Goal: Task Accomplishment & Management: Complete application form

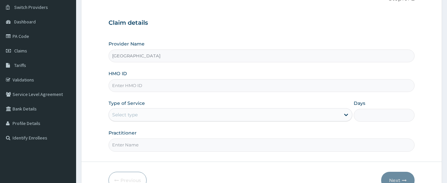
scroll to position [51, 0]
click at [145, 89] on input "HMO ID" at bounding box center [261, 85] width 306 height 13
type input "GTC/10147/E"
click at [129, 112] on div "Select type" at bounding box center [124, 114] width 25 height 7
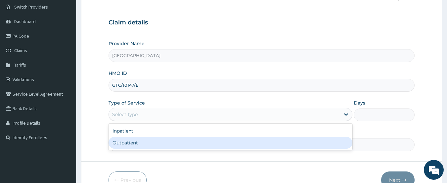
click at [124, 130] on div "Inpatient" at bounding box center [230, 131] width 244 height 12
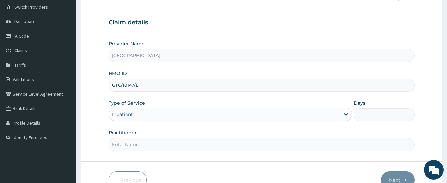
scroll to position [0, 0]
click at [372, 117] on input "Days" at bounding box center [383, 115] width 61 height 13
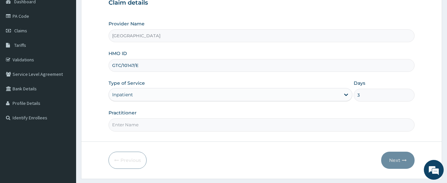
scroll to position [88, 0]
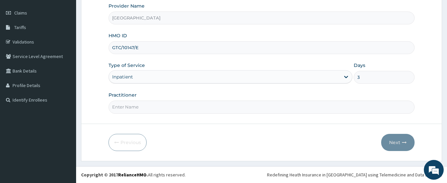
type input "3"
click at [245, 106] on input "Practitioner" at bounding box center [261, 107] width 306 height 13
type input "DR [PERSON_NAME]"
click at [393, 140] on button "Next" at bounding box center [397, 142] width 33 height 17
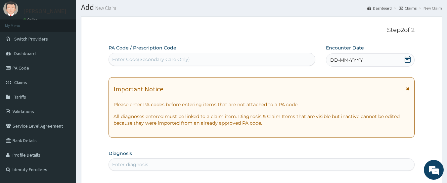
scroll to position [17, 0]
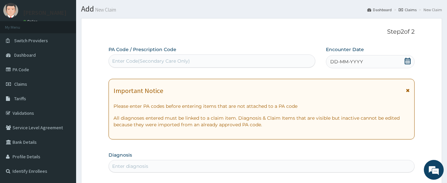
click at [406, 60] on icon at bounding box center [407, 61] width 7 height 7
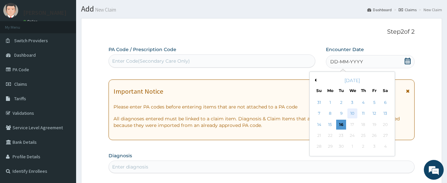
click at [350, 113] on div "10" at bounding box center [352, 114] width 10 height 10
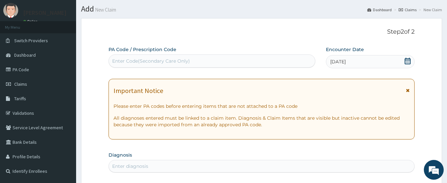
click at [251, 62] on div "Enter Code(Secondary Care Only)" at bounding box center [212, 61] width 206 height 11
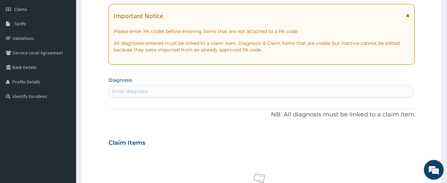
scroll to position [104, 0]
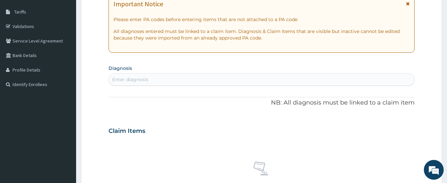
click at [260, 80] on div "Enter diagnosis" at bounding box center [261, 79] width 305 height 11
click at [188, 77] on div "Enter diagnosis" at bounding box center [261, 79] width 305 height 11
click at [130, 80] on div "Enter diagnosis" at bounding box center [130, 79] width 36 height 7
type input "[MEDICAL_DATA]"
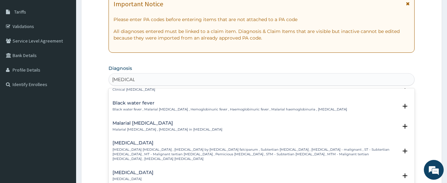
scroll to position [220, 0]
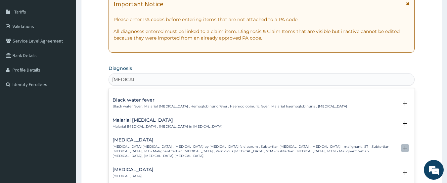
click at [402, 146] on icon "open select status" at bounding box center [404, 148] width 5 height 5
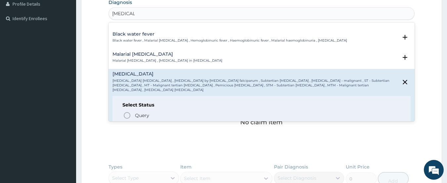
scroll to position [175, 0]
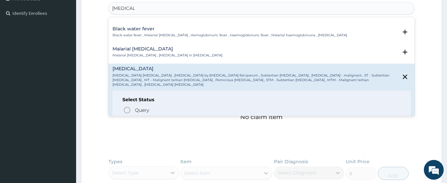
click at [125, 118] on icon "status option filled" at bounding box center [127, 122] width 8 height 8
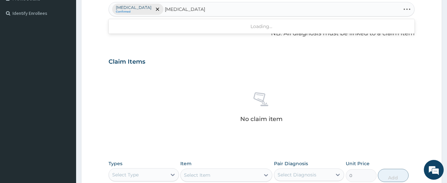
type input "[MEDICAL_DATA]"
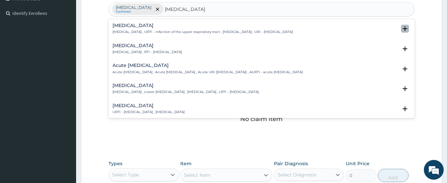
click at [402, 31] on icon "open select status" at bounding box center [404, 28] width 5 height 5
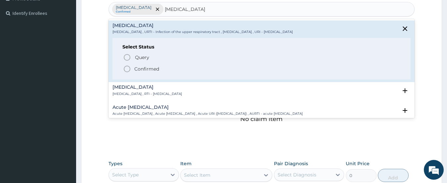
click at [125, 71] on icon "status option filled" at bounding box center [127, 69] width 8 height 8
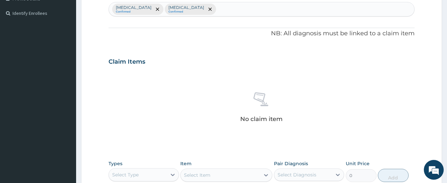
click at [242, 8] on div "[MEDICAL_DATA] Confirmed [MEDICAL_DATA] Confirmed" at bounding box center [261, 9] width 305 height 14
type input "[MEDICAL_DATA]"
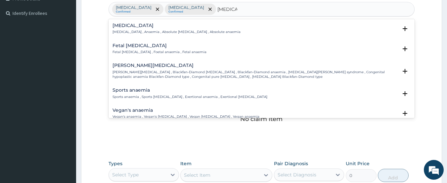
click at [133, 31] on p "[MEDICAL_DATA] , Anaemia , Absolute [MEDICAL_DATA] , Absolute anaemia" at bounding box center [176, 32] width 128 height 5
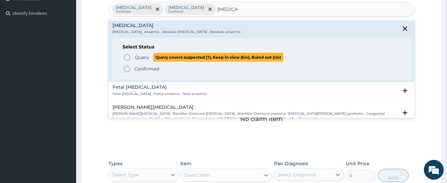
click at [126, 58] on icon "status option query" at bounding box center [127, 58] width 8 height 8
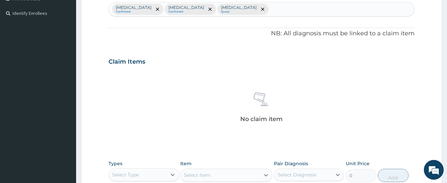
click at [249, 8] on p "[MEDICAL_DATA]" at bounding box center [239, 7] width 36 height 5
click at [261, 8] on icon "remove selection option" at bounding box center [262, 9] width 3 height 3
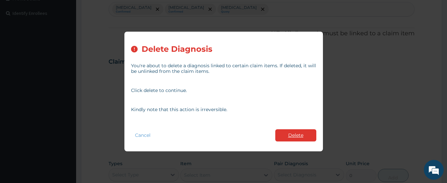
click at [291, 135] on button "Delete" at bounding box center [295, 136] width 41 height 12
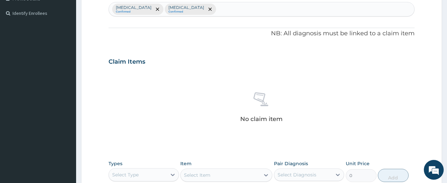
click at [240, 6] on div "[MEDICAL_DATA] Confirmed [MEDICAL_DATA] Confirmed" at bounding box center [261, 9] width 305 height 14
type input "[MEDICAL_DATA]"
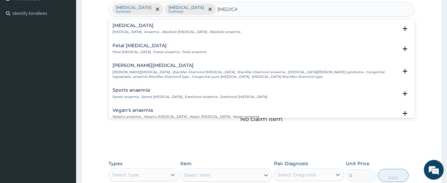
click at [124, 27] on h4 "[MEDICAL_DATA]" at bounding box center [176, 25] width 128 height 5
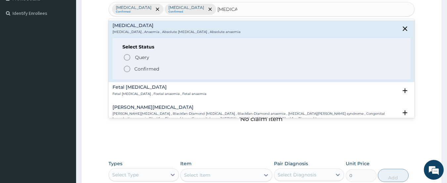
click at [125, 69] on icon "status option filled" at bounding box center [127, 69] width 8 height 8
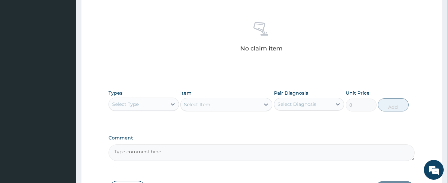
scroll to position [248, 0]
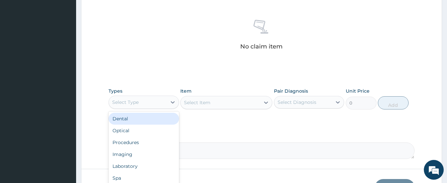
click at [159, 103] on div "Select Type" at bounding box center [138, 102] width 58 height 11
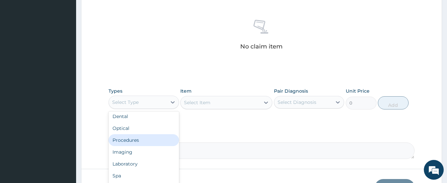
scroll to position [15, 0]
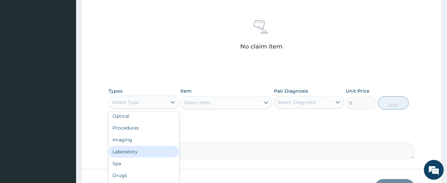
click at [114, 150] on div "Laboratory" at bounding box center [143, 152] width 70 height 12
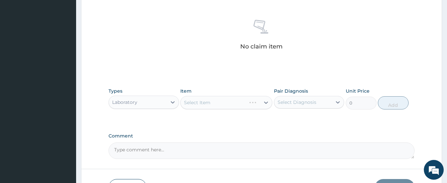
click at [218, 102] on div "Select Item" at bounding box center [226, 102] width 92 height 13
click at [210, 103] on div "Select Item" at bounding box center [219, 103] width 79 height 11
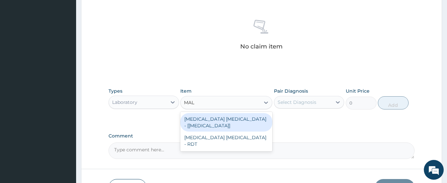
type input "MALA"
click at [204, 120] on div "[MEDICAL_DATA] [MEDICAL_DATA] - [[MEDICAL_DATA]]" at bounding box center [226, 122] width 92 height 19
type input "1000"
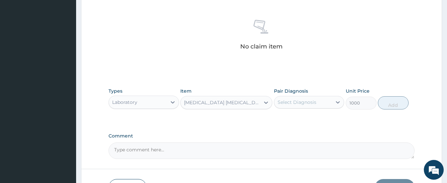
click at [314, 102] on div "Select Diagnosis" at bounding box center [296, 102] width 39 height 7
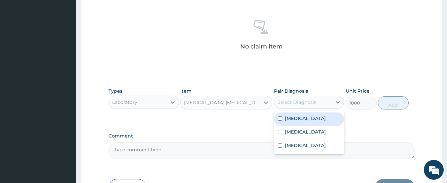
click at [283, 120] on div "[MEDICAL_DATA]" at bounding box center [309, 120] width 70 height 14
checkbox input "true"
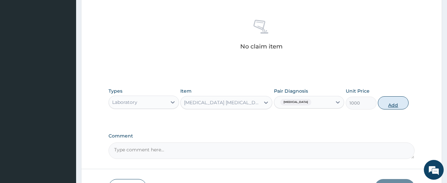
click at [390, 103] on button "Add" at bounding box center [392, 103] width 31 height 13
type input "0"
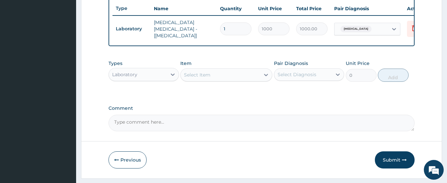
click at [222, 74] on div "Select Item" at bounding box center [219, 75] width 79 height 11
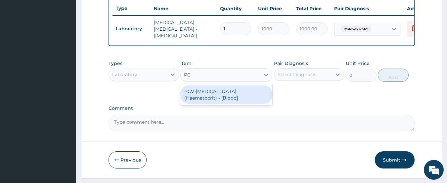
type input "PCV"
click at [205, 92] on div "PCV-[MEDICAL_DATA] (Haematocrit) - [Blood]" at bounding box center [226, 95] width 92 height 19
type input "1000"
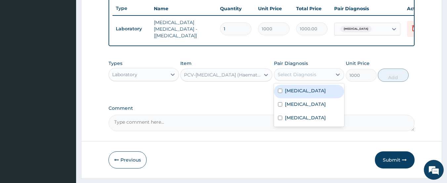
click at [307, 76] on div "Select Diagnosis" at bounding box center [296, 74] width 39 height 7
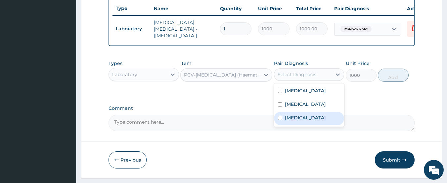
click at [280, 120] on input "checkbox" at bounding box center [280, 118] width 4 height 4
checkbox input "true"
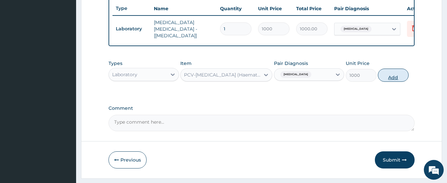
click at [386, 79] on button "Add" at bounding box center [392, 75] width 31 height 13
type input "0"
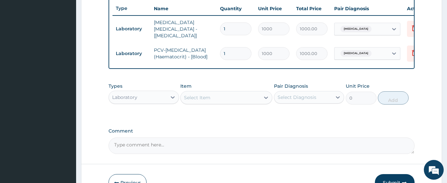
click at [215, 98] on div "Select Item" at bounding box center [219, 98] width 79 height 11
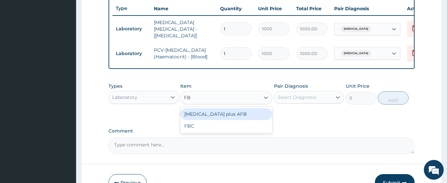
type input "FBC"
click at [192, 114] on div "FBC" at bounding box center [226, 114] width 92 height 12
type input "5000"
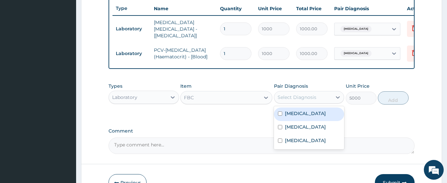
click at [307, 100] on div "Select Diagnosis" at bounding box center [296, 97] width 39 height 7
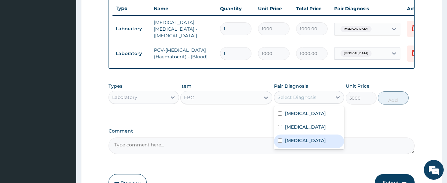
click at [278, 143] on input "checkbox" at bounding box center [280, 141] width 4 height 4
checkbox input "true"
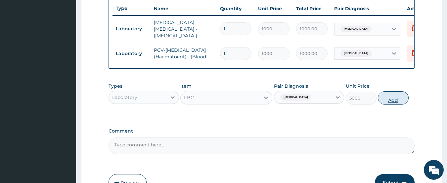
click at [395, 99] on button "Add" at bounding box center [392, 98] width 31 height 13
type input "0"
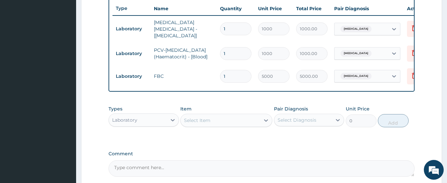
click at [196, 122] on div "Select Item" at bounding box center [197, 120] width 26 height 7
type input "[PERSON_NAME]"
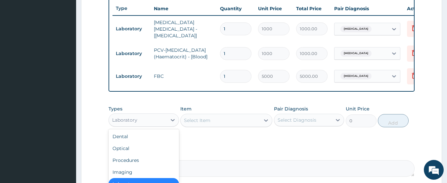
click at [159, 122] on div "Laboratory" at bounding box center [138, 120] width 58 height 11
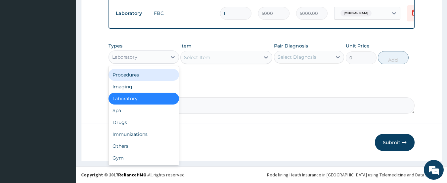
scroll to position [312, 0]
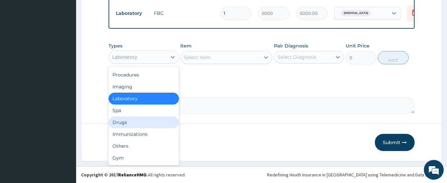
click at [124, 121] on div "Drugs" at bounding box center [143, 123] width 70 height 12
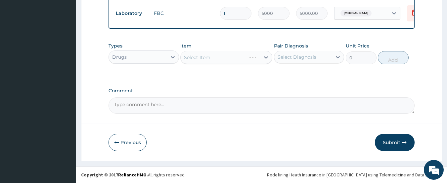
click at [210, 58] on div "Select Item" at bounding box center [226, 57] width 92 height 13
click at [216, 58] on div "Select Item" at bounding box center [226, 57] width 92 height 13
click at [202, 58] on div "Select Item" at bounding box center [226, 57] width 92 height 13
click at [212, 57] on div "Select Item" at bounding box center [219, 57] width 79 height 11
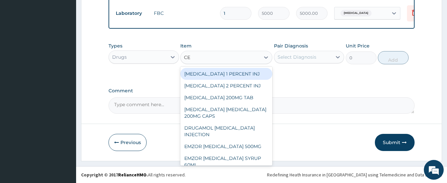
type input "C"
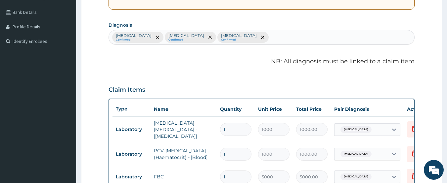
scroll to position [133, 0]
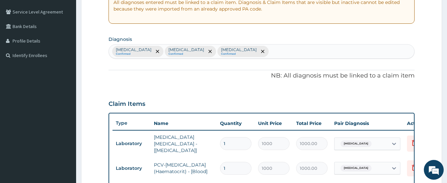
click at [299, 54] on div "[MEDICAL_DATA] Confirmed [MEDICAL_DATA] Confirmed [MEDICAL_DATA] Confirmed" at bounding box center [261, 52] width 305 height 14
type input "[MEDICAL_DATA]"
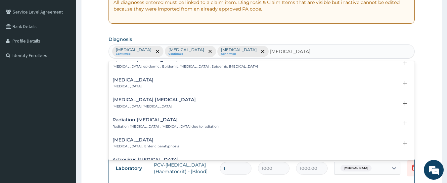
scroll to position [181, 0]
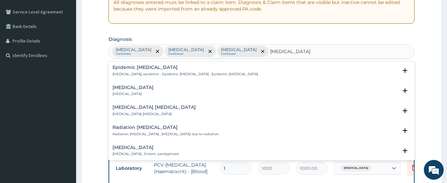
click at [132, 147] on h4 "[MEDICAL_DATA]" at bounding box center [145, 147] width 66 height 5
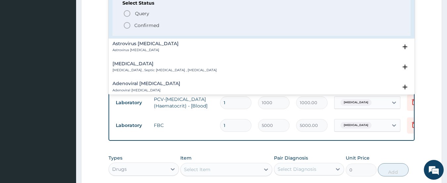
scroll to position [265, 0]
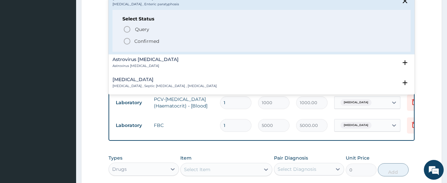
click at [126, 41] on icon "status option filled" at bounding box center [127, 41] width 8 height 8
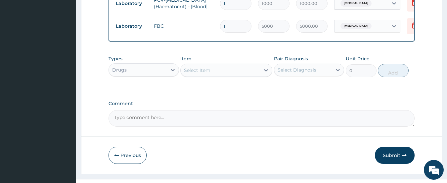
scroll to position [300, 0]
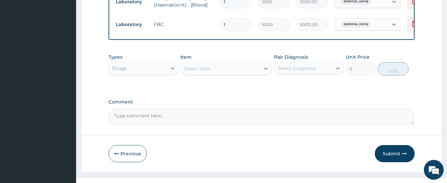
click at [217, 68] on div "Select Item" at bounding box center [219, 68] width 79 height 11
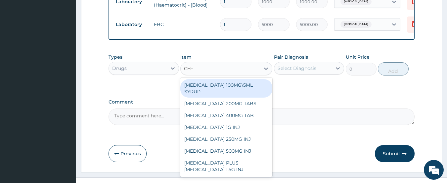
type input "CEFT"
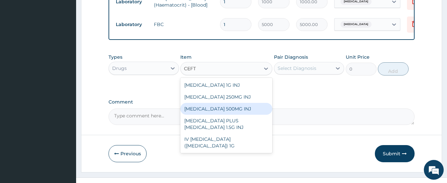
click at [200, 111] on div "[MEDICAL_DATA] 500MG INJ" at bounding box center [226, 109] width 92 height 12
type input "2500"
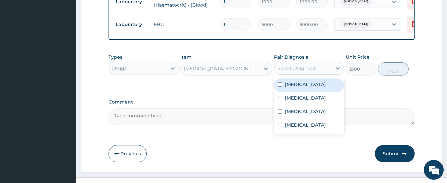
click at [305, 69] on div "Select Diagnosis" at bounding box center [296, 68] width 39 height 7
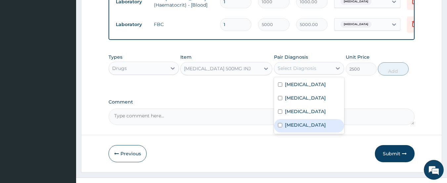
click at [281, 128] on input "checkbox" at bounding box center [280, 125] width 4 height 4
checkbox input "true"
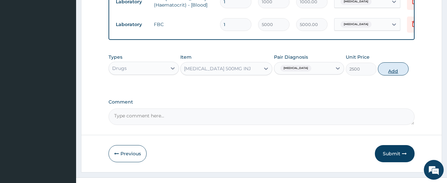
click at [394, 69] on button "Add" at bounding box center [392, 68] width 31 height 13
type input "0"
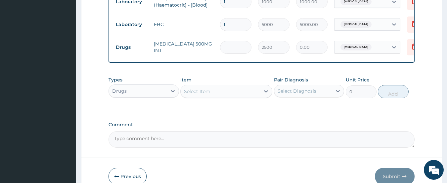
type input "0.00"
type input "4"
type input "10000.00"
type input "4"
click at [210, 92] on div "Select Item" at bounding box center [219, 91] width 79 height 11
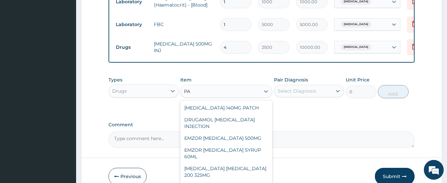
type input "P"
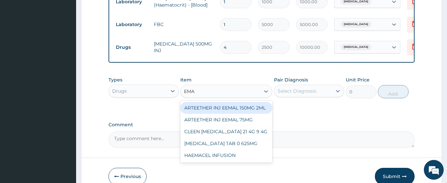
type input "EMAL"
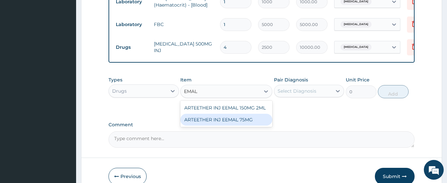
click at [200, 123] on div "ARTEETHER INJ EEMAL 75MG" at bounding box center [226, 120] width 92 height 12
type input "850"
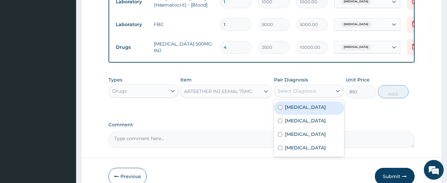
click at [301, 94] on div "Select Diagnosis" at bounding box center [296, 91] width 39 height 7
click at [280, 110] on input "checkbox" at bounding box center [280, 107] width 4 height 4
checkbox input "true"
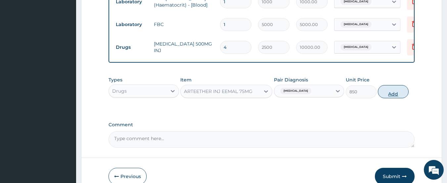
click at [392, 95] on button "Add" at bounding box center [392, 91] width 31 height 13
type input "0"
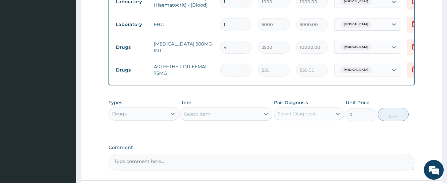
type input "0.00"
type input "3"
type input "2550.00"
type input "3"
click at [198, 115] on div "Select Item" at bounding box center [197, 114] width 26 height 7
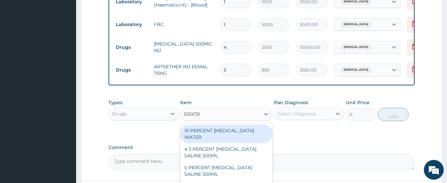
type input "DEXTRO"
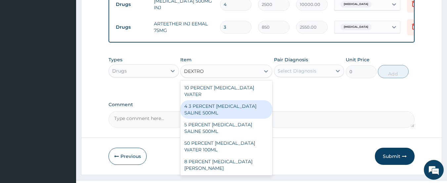
scroll to position [346, 0]
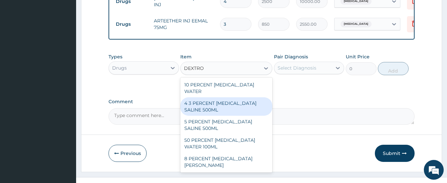
click at [216, 101] on div "4 3 PERCENT [MEDICAL_DATA] SALINE 500ML" at bounding box center [226, 107] width 92 height 19
type input "700"
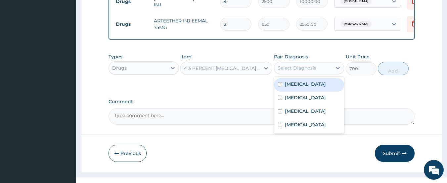
click at [303, 69] on div "Select Diagnosis" at bounding box center [296, 68] width 39 height 7
click at [280, 87] on input "checkbox" at bounding box center [280, 84] width 4 height 4
checkbox input "true"
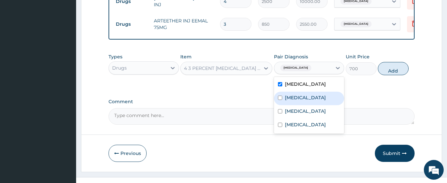
click at [280, 100] on input "checkbox" at bounding box center [280, 98] width 4 height 4
checkbox input "true"
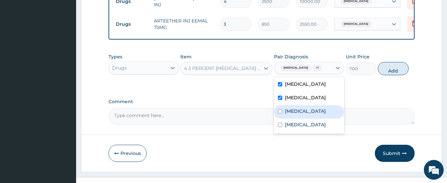
click at [280, 119] on div "[MEDICAL_DATA]" at bounding box center [309, 112] width 70 height 14
checkbox input "true"
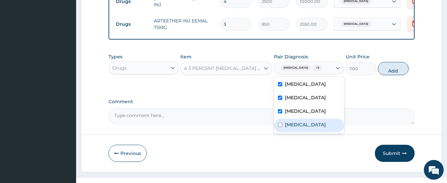
click at [281, 127] on input "checkbox" at bounding box center [280, 125] width 4 height 4
checkbox input "true"
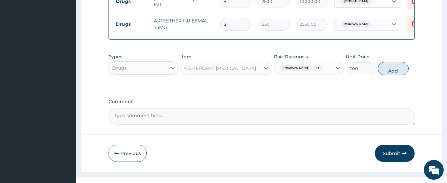
click at [391, 71] on button "Add" at bounding box center [392, 68] width 31 height 13
type input "0"
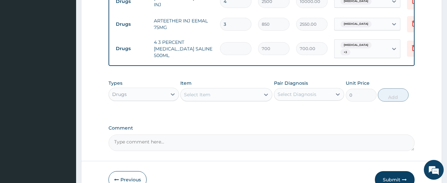
type input "0.00"
type input "3"
type input "2100.00"
type input "3"
click at [207, 92] on div "Select Item" at bounding box center [197, 95] width 26 height 7
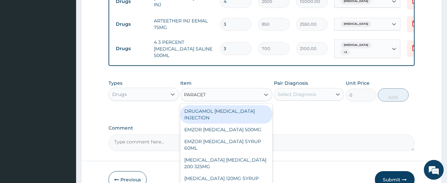
type input "PARACETA"
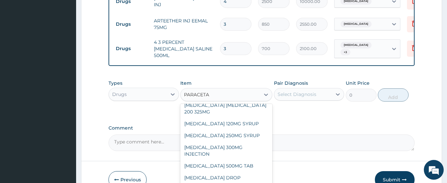
scroll to position [56, 0]
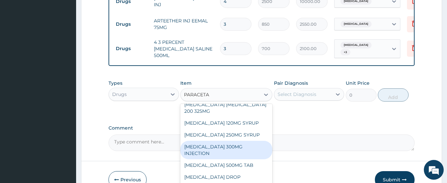
click at [196, 148] on div "[MEDICAL_DATA] 300MG INJECTION" at bounding box center [226, 150] width 92 height 19
type input "300"
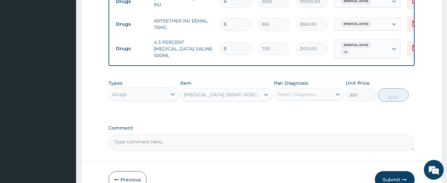
click at [309, 97] on div "Select Diagnosis" at bounding box center [296, 94] width 39 height 7
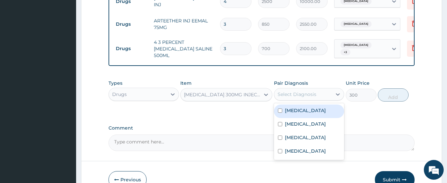
click at [286, 114] on label "[MEDICAL_DATA]" at bounding box center [305, 110] width 41 height 7
checkbox input "true"
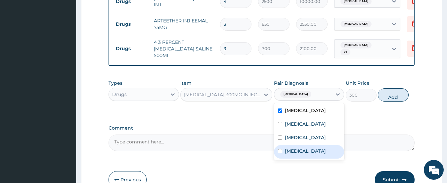
click at [285, 155] on label "[MEDICAL_DATA]" at bounding box center [305, 151] width 41 height 7
checkbox input "true"
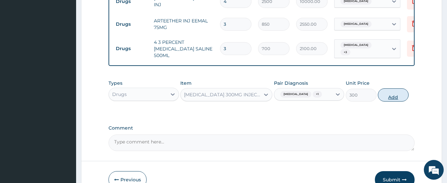
click at [387, 97] on button "Add" at bounding box center [392, 95] width 31 height 13
type input "0"
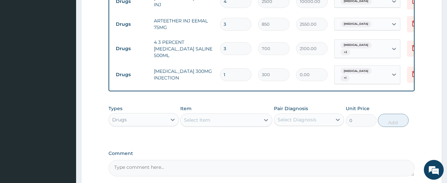
type input "0.00"
type input "3"
type input "900.00"
type input "3"
click at [213, 122] on div "Select Item" at bounding box center [219, 120] width 79 height 11
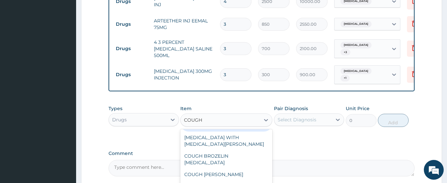
scroll to position [36, 0]
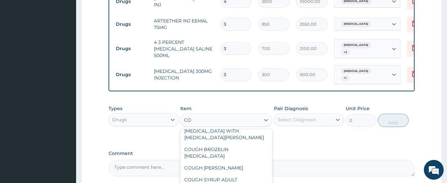
type input "C"
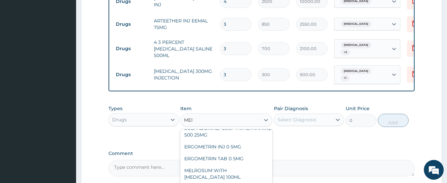
scroll to position [10, 0]
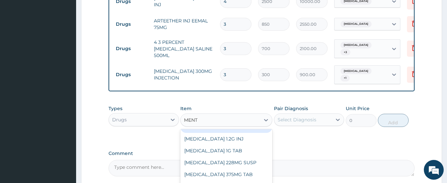
type input "[PERSON_NAME]"
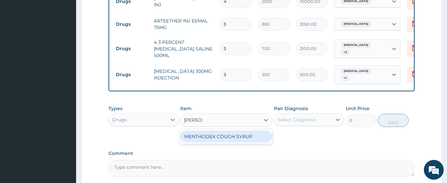
scroll to position [0, 0]
click at [213, 138] on div "MENTHODEX COUGH SYRUP" at bounding box center [226, 137] width 92 height 12
type input "1450"
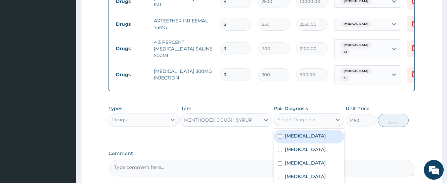
click at [307, 123] on div "Select Diagnosis" at bounding box center [296, 120] width 39 height 7
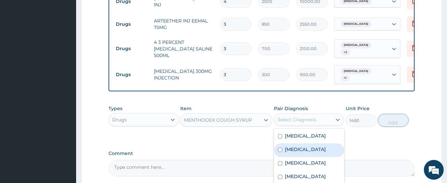
click at [285, 152] on label "[MEDICAL_DATA]" at bounding box center [305, 149] width 41 height 7
checkbox input "true"
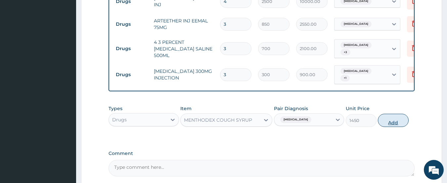
click at [393, 123] on button "Add" at bounding box center [392, 120] width 31 height 13
type input "0"
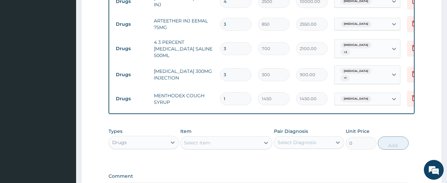
click at [205, 143] on div "Select Item" at bounding box center [197, 143] width 26 height 7
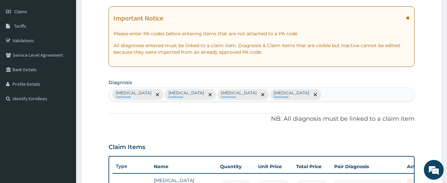
scroll to position [91, 0]
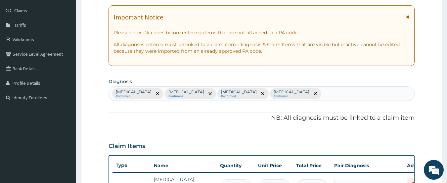
click at [351, 95] on div "[MEDICAL_DATA] Confirmed [MEDICAL_DATA] Confirmed [MEDICAL_DATA] Confirmed [MED…" at bounding box center [261, 94] width 305 height 14
type input "[MEDICAL_DATA]"
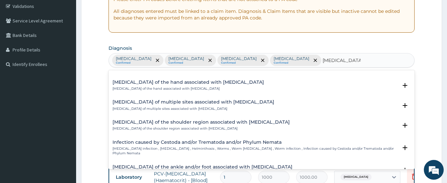
scroll to position [0, 0]
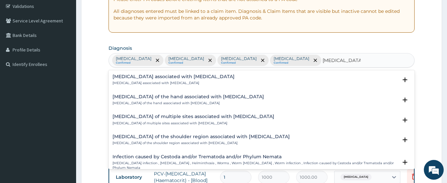
click at [164, 80] on div "[MEDICAL_DATA] associated with [MEDICAL_DATA] [MEDICAL_DATA] associated with [M…" at bounding box center [173, 80] width 122 height 12
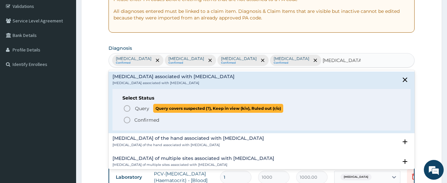
click at [125, 107] on circle "status option query" at bounding box center [127, 109] width 6 height 6
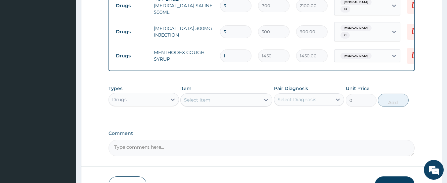
scroll to position [425, 0]
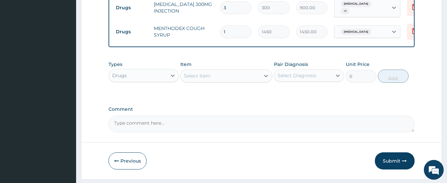
click at [223, 78] on div "Select Item" at bounding box center [219, 76] width 79 height 11
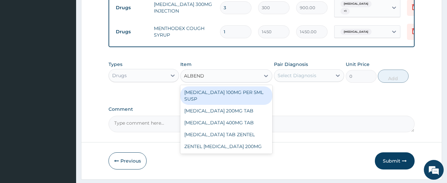
type input "ALBENDA"
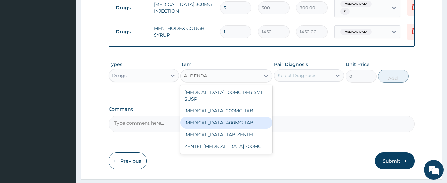
click at [208, 125] on div "[MEDICAL_DATA] 400MG TAB" at bounding box center [226, 123] width 92 height 12
type input "400"
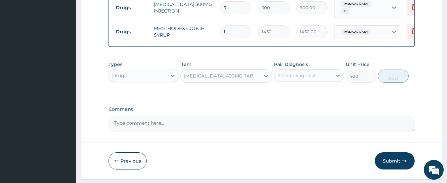
click at [311, 77] on div "Select Diagnosis" at bounding box center [296, 75] width 39 height 7
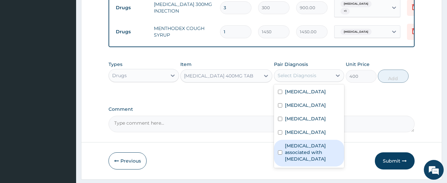
click at [289, 163] on label "[MEDICAL_DATA] associated with [MEDICAL_DATA]" at bounding box center [313, 153] width 56 height 20
checkbox input "true"
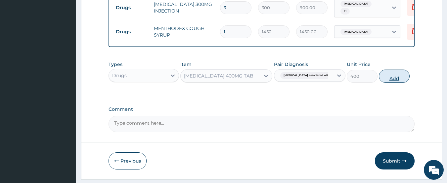
click at [386, 78] on button "Add" at bounding box center [393, 76] width 31 height 13
type input "0"
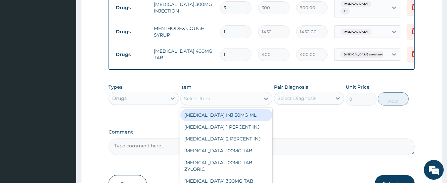
drag, startPoint x: 209, startPoint y: 100, endPoint x: 198, endPoint y: 100, distance: 10.9
click at [198, 100] on div "Select Item" at bounding box center [197, 99] width 26 height 7
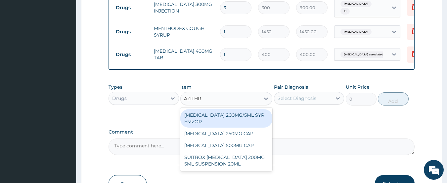
type input "AZITHRO"
click at [209, 122] on div "[MEDICAL_DATA] 200MG/5ML SYR EMZOR" at bounding box center [226, 118] width 92 height 19
type input "2000"
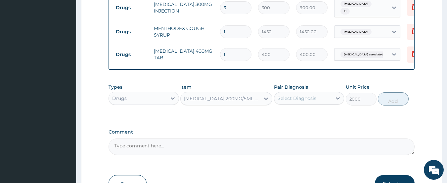
click at [305, 98] on div "Select Diagnosis" at bounding box center [296, 98] width 39 height 7
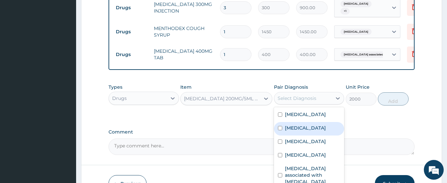
click at [288, 132] on label "[MEDICAL_DATA]" at bounding box center [305, 128] width 41 height 7
checkbox input "true"
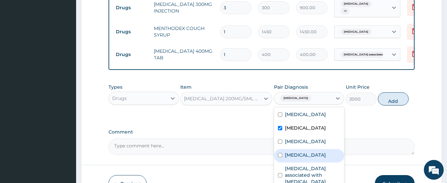
click at [285, 159] on label "[MEDICAL_DATA]" at bounding box center [305, 155] width 41 height 7
checkbox input "true"
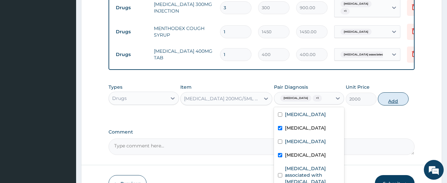
click at [389, 106] on button "Add" at bounding box center [392, 99] width 31 height 13
type input "0"
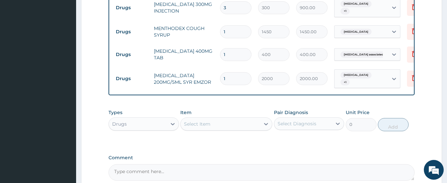
click at [221, 127] on div "Select Item" at bounding box center [219, 124] width 79 height 11
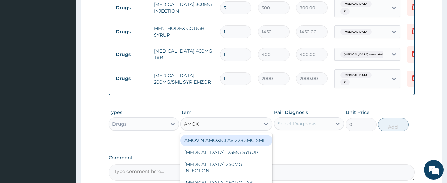
type input "AMOXY"
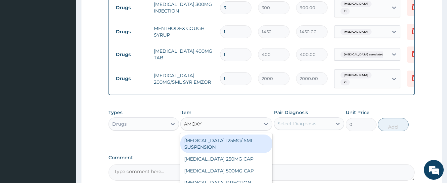
click at [207, 144] on div "[MEDICAL_DATA] 125MG/ 5ML SUSPENSION" at bounding box center [226, 144] width 92 height 19
type input "1200"
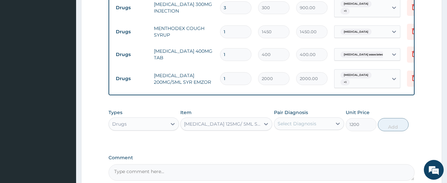
click at [297, 124] on div "Select Diagnosis" at bounding box center [296, 124] width 39 height 7
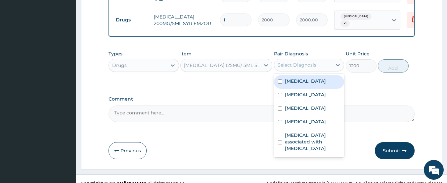
scroll to position [493, 0]
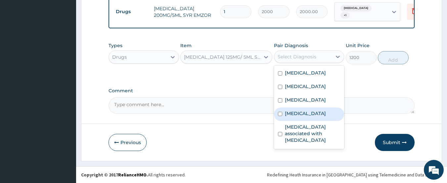
click at [280, 116] on input "checkbox" at bounding box center [280, 114] width 4 height 4
checkbox input "true"
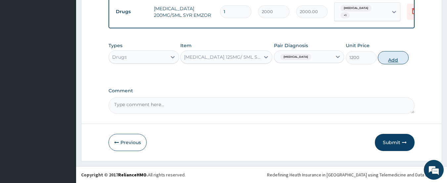
click at [390, 62] on button "Add" at bounding box center [392, 57] width 31 height 13
type input "0"
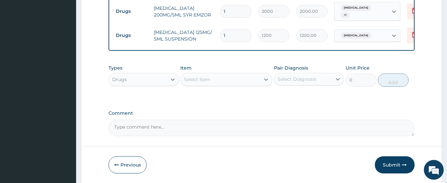
click at [218, 81] on div "Select Item" at bounding box center [219, 79] width 79 height 11
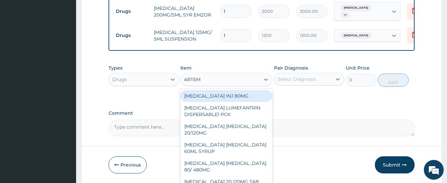
type input "ARTEME"
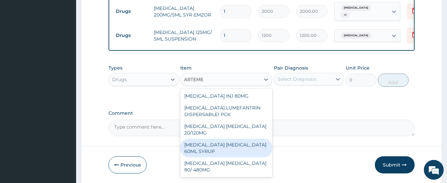
click at [217, 152] on div "[MEDICAL_DATA] [MEDICAL_DATA] 60ML SYRUP" at bounding box center [226, 148] width 92 height 19
type input "1500"
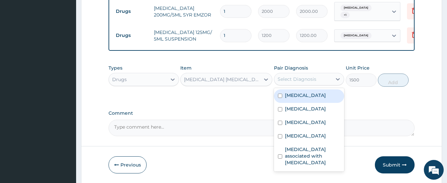
click at [300, 78] on div "Select Diagnosis" at bounding box center [296, 79] width 39 height 7
click at [281, 99] on div "[MEDICAL_DATA]" at bounding box center [309, 97] width 70 height 14
checkbox input "true"
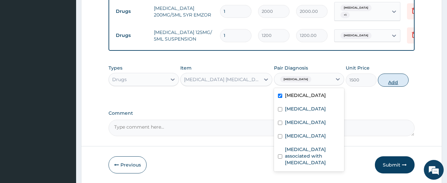
click at [394, 80] on button "Add" at bounding box center [392, 80] width 31 height 13
type input "0"
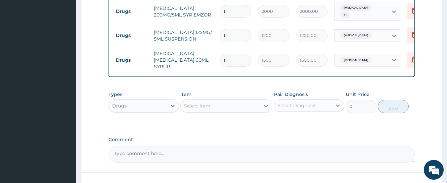
click at [205, 106] on div "Select Item" at bounding box center [197, 106] width 26 height 7
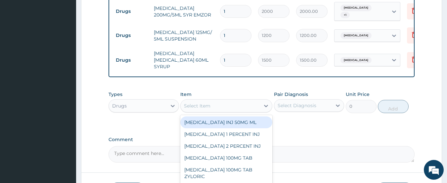
click at [153, 107] on div "Drugs" at bounding box center [138, 106] width 58 height 11
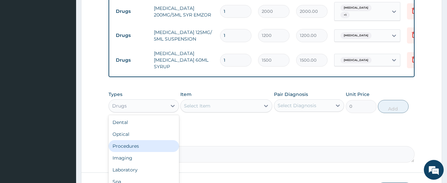
click at [125, 146] on div "Procedures" at bounding box center [143, 146] width 70 height 12
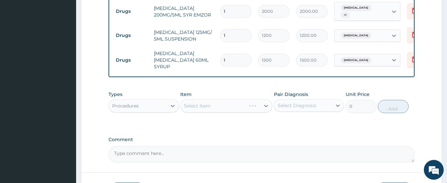
click at [212, 107] on div "Select Item" at bounding box center [226, 105] width 92 height 13
click at [210, 105] on div "Select Item" at bounding box center [226, 105] width 92 height 13
click at [216, 108] on div "Select Item" at bounding box center [219, 106] width 79 height 11
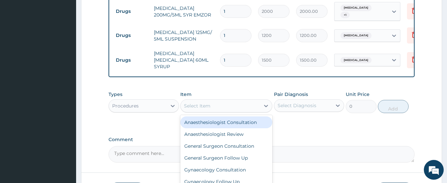
click at [216, 108] on div "Select Item" at bounding box center [219, 106] width 79 height 11
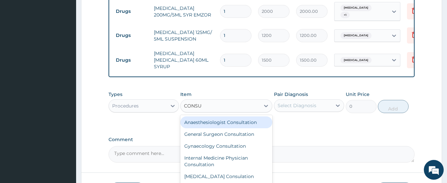
type input "CONSUL"
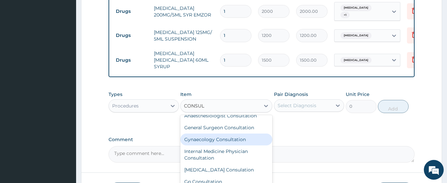
scroll to position [12, 0]
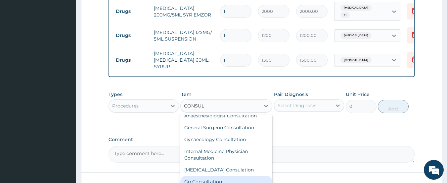
click at [200, 177] on div "Gp Consultation" at bounding box center [226, 182] width 92 height 12
type input "2000"
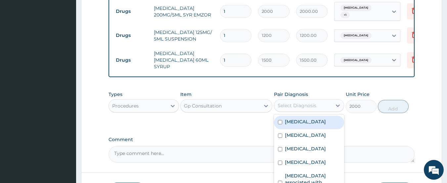
click at [306, 108] on div "Select Diagnosis" at bounding box center [296, 105] width 39 height 7
click at [279, 123] on input "checkbox" at bounding box center [280, 122] width 4 height 4
checkbox input "true"
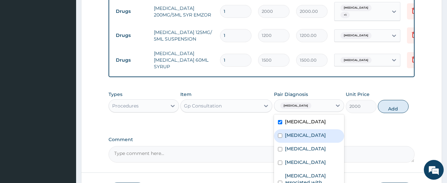
click at [283, 139] on div "[MEDICAL_DATA]" at bounding box center [309, 137] width 70 height 14
checkbox input "true"
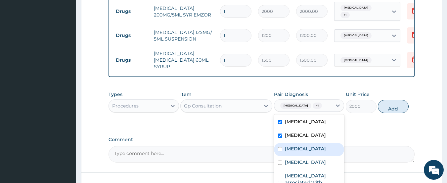
click at [286, 152] on label "[MEDICAL_DATA]" at bounding box center [305, 149] width 41 height 7
checkbox input "true"
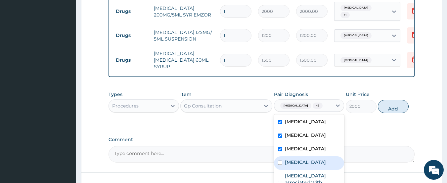
click at [289, 166] on label "[MEDICAL_DATA]" at bounding box center [305, 162] width 41 height 7
checkbox input "true"
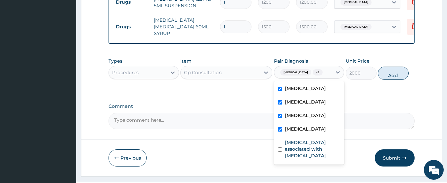
scroll to position [542, 0]
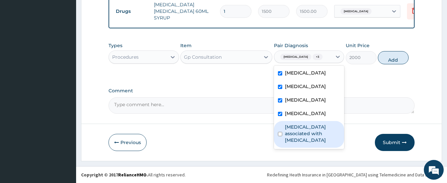
click at [281, 137] on input "checkbox" at bounding box center [280, 134] width 4 height 4
checkbox input "true"
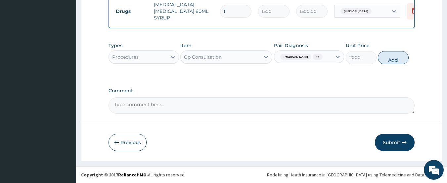
click at [390, 59] on button "Add" at bounding box center [392, 57] width 31 height 13
type input "0"
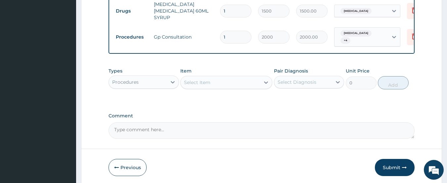
click at [210, 82] on div "Select Item" at bounding box center [197, 82] width 26 height 7
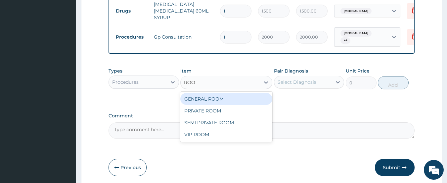
type input "ROOM"
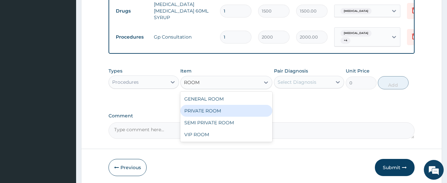
click at [200, 111] on div "PRIVATE ROOM" at bounding box center [226, 111] width 92 height 12
type input "7000"
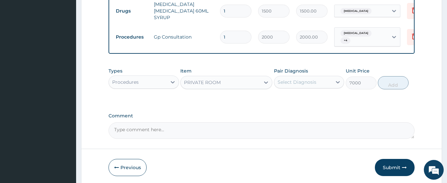
click at [291, 83] on div "Select Diagnosis" at bounding box center [296, 82] width 39 height 7
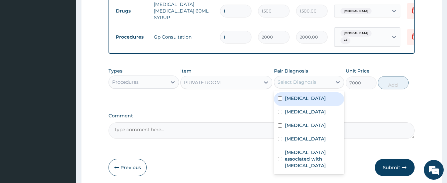
click at [280, 100] on input "checkbox" at bounding box center [280, 99] width 4 height 4
checkbox input "true"
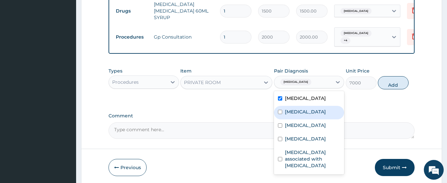
click at [281, 114] on input "checkbox" at bounding box center [280, 112] width 4 height 4
checkbox input "true"
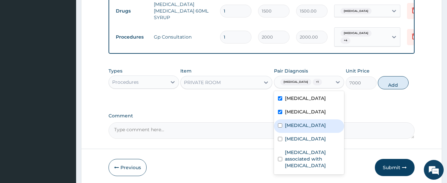
click at [281, 128] on input "checkbox" at bounding box center [280, 126] width 4 height 4
checkbox input "true"
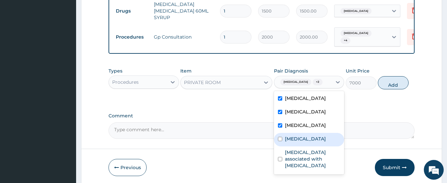
click at [282, 147] on div "[MEDICAL_DATA]" at bounding box center [309, 140] width 70 height 14
checkbox input "true"
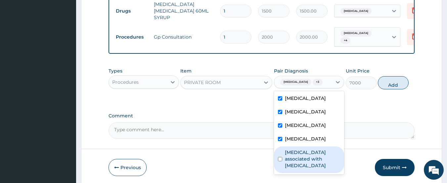
click at [281, 162] on input "checkbox" at bounding box center [280, 159] width 4 height 4
checkbox input "true"
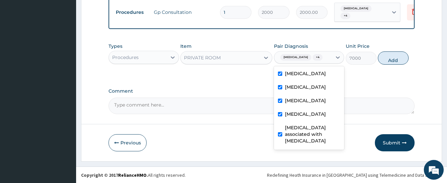
scroll to position [568, 0]
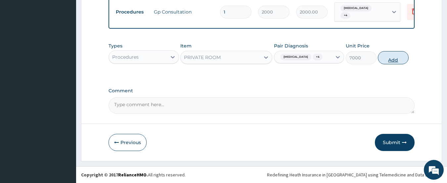
click at [392, 61] on button "Add" at bounding box center [392, 57] width 31 height 13
type input "0"
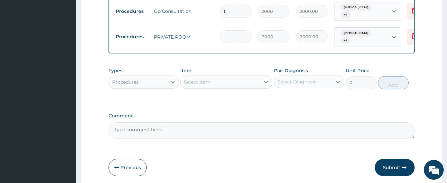
type input "0.00"
type input "3"
type input "21000.00"
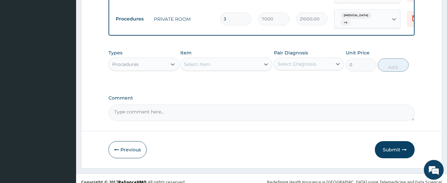
scroll to position [593, 0]
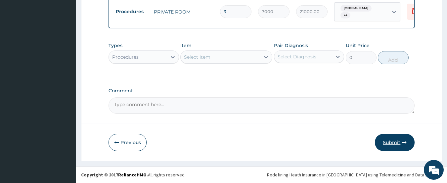
type input "3"
click at [387, 141] on button "Submit" at bounding box center [395, 142] width 40 height 17
